Goal: Find specific page/section: Find specific page/section

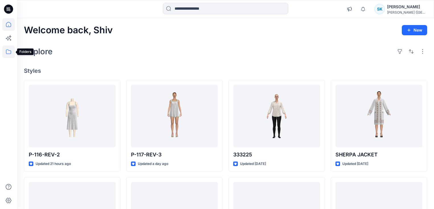
click at [5, 54] on icon at bounding box center [8, 52] width 13 height 13
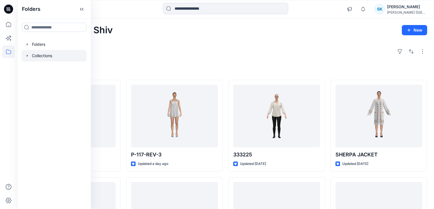
click at [38, 54] on div at bounding box center [54, 55] width 65 height 11
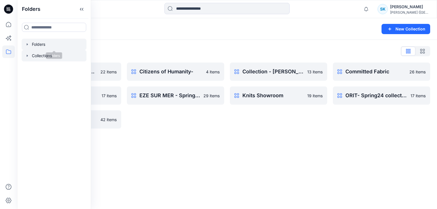
click at [40, 45] on div at bounding box center [54, 44] width 65 height 11
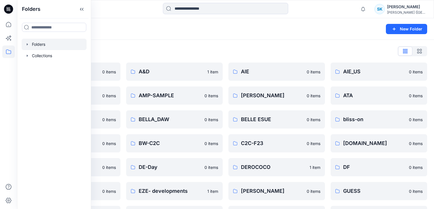
click at [164, 50] on div "Folders List" at bounding box center [225, 51] width 403 height 9
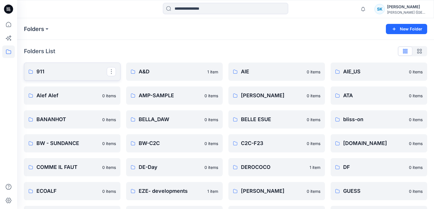
click at [42, 69] on p "911" at bounding box center [71, 72] width 70 height 8
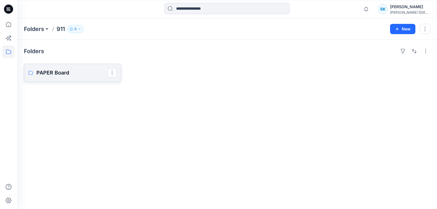
click at [71, 71] on p "PAPER Board" at bounding box center [71, 73] width 71 height 8
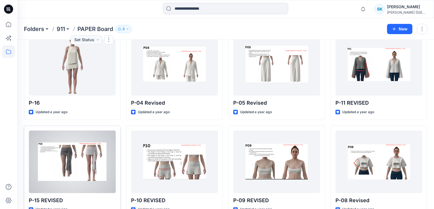
scroll to position [3089, 0]
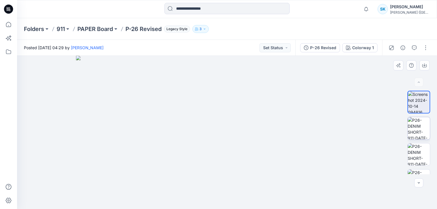
click at [420, 131] on img at bounding box center [419, 128] width 22 height 22
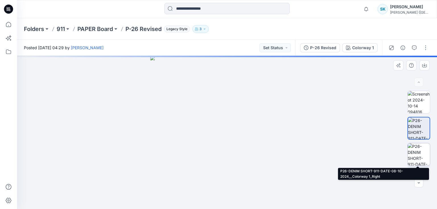
click at [421, 157] on img at bounding box center [419, 154] width 22 height 22
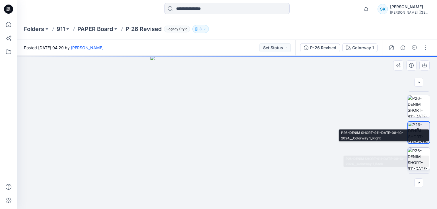
scroll to position [44, 0]
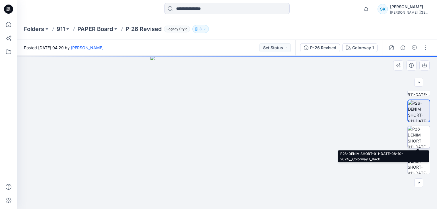
click at [421, 137] on img at bounding box center [419, 137] width 22 height 22
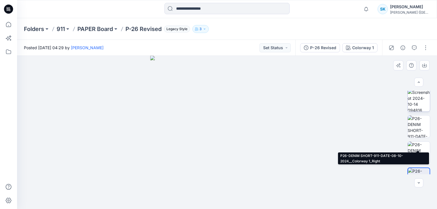
scroll to position [0, 0]
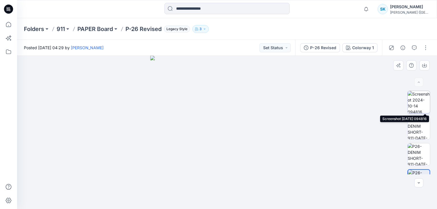
click at [417, 103] on img at bounding box center [419, 102] width 22 height 22
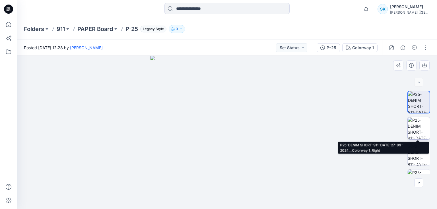
click at [417, 125] on img at bounding box center [419, 128] width 22 height 22
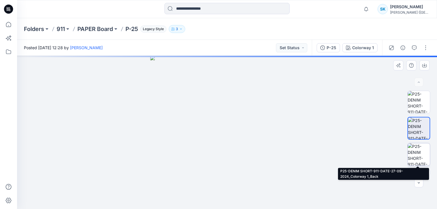
click at [417, 152] on img at bounding box center [419, 154] width 22 height 22
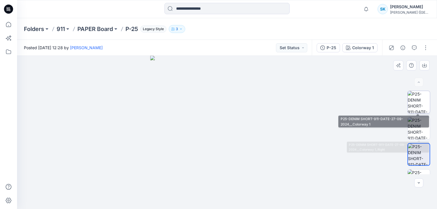
click at [424, 96] on img at bounding box center [419, 102] width 22 height 22
